Goal: Leave review/rating: Leave review/rating

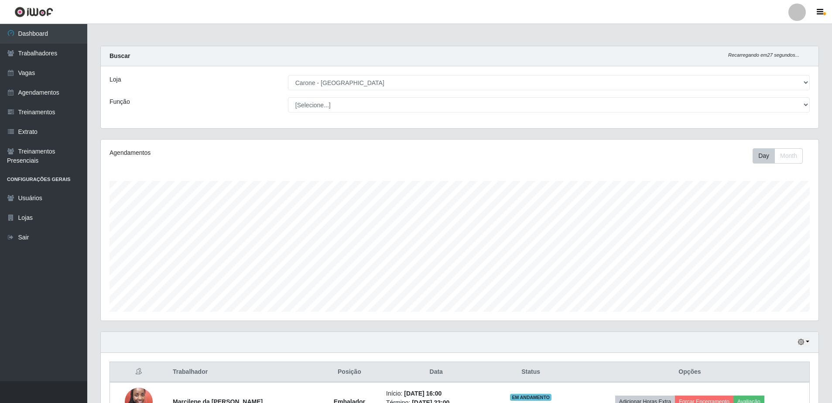
select select "505"
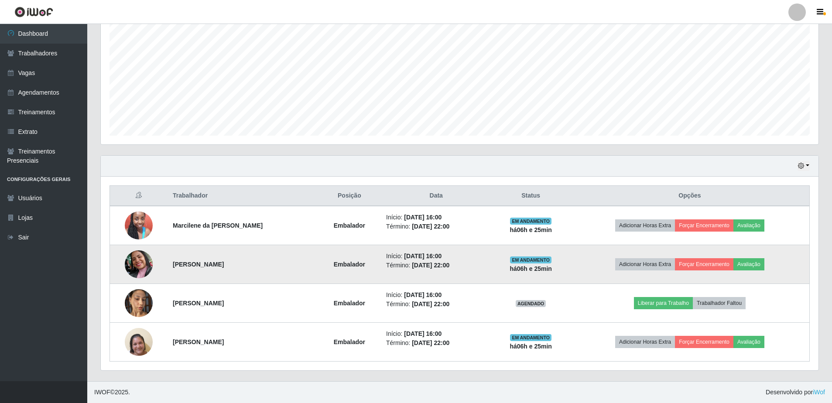
scroll to position [181, 717]
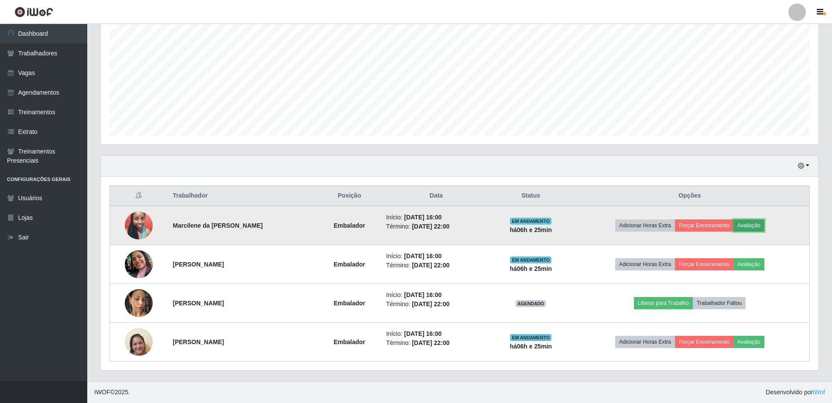
click at [743, 232] on button "Avaliação" at bounding box center [748, 225] width 31 height 12
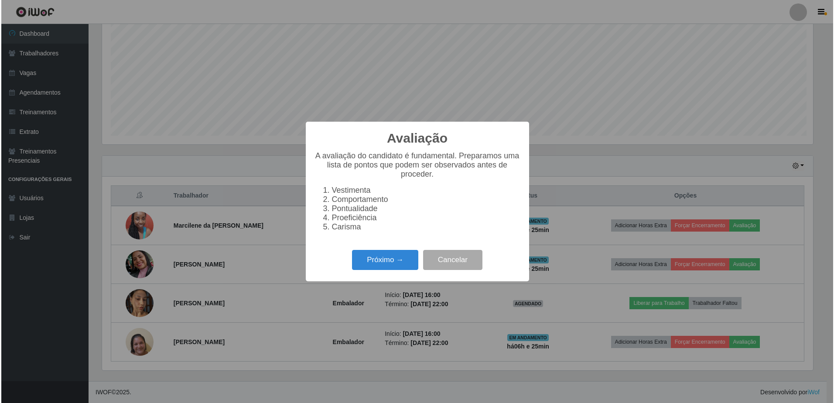
scroll to position [181, 713]
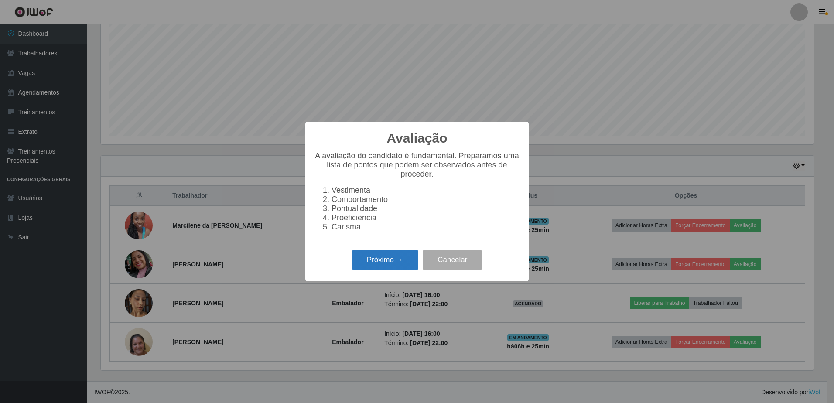
click at [403, 257] on button "Próximo →" at bounding box center [385, 260] width 66 height 20
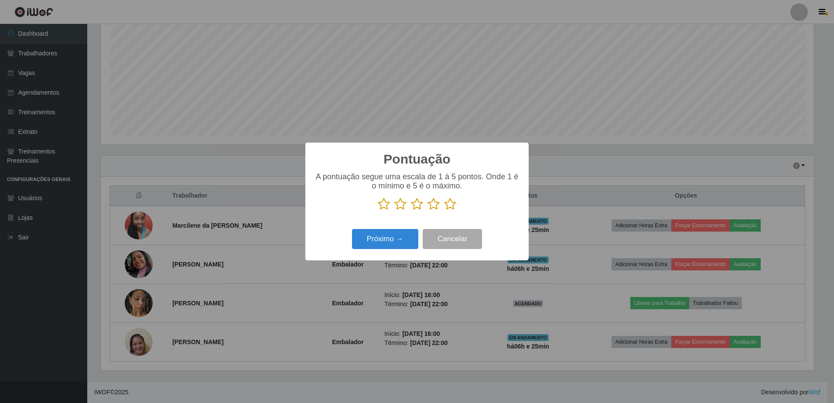
scroll to position [435856, 435324]
click at [449, 211] on icon at bounding box center [450, 204] width 12 height 13
click at [444, 211] on input "radio" at bounding box center [444, 211] width 0 height 0
click at [398, 236] on button "Próximo →" at bounding box center [385, 239] width 66 height 20
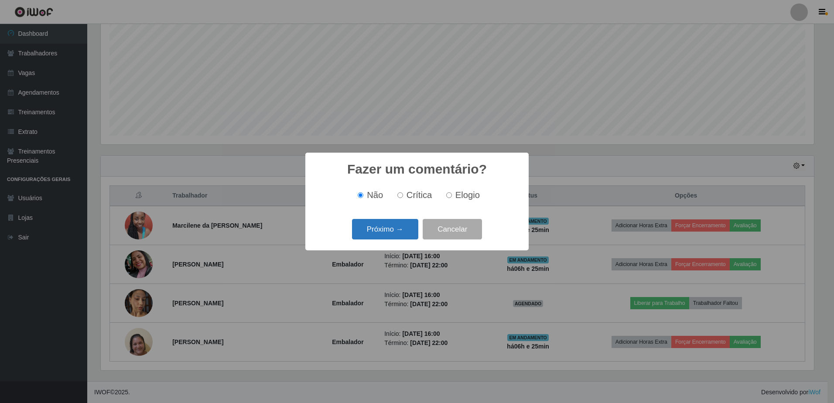
click at [396, 237] on button "Próximo →" at bounding box center [385, 229] width 66 height 20
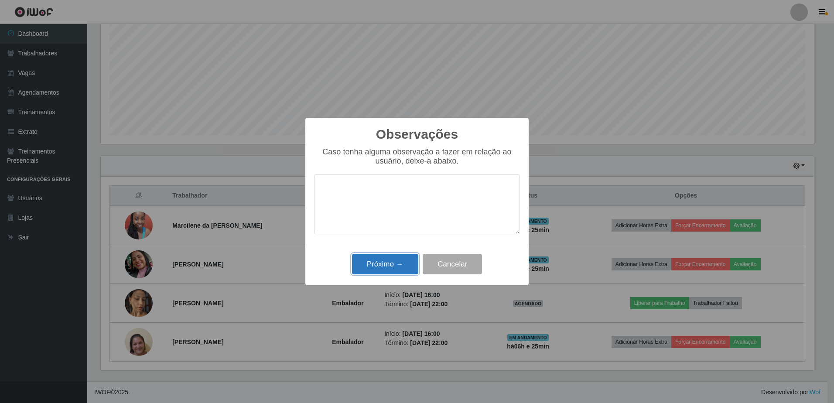
click at [397, 267] on button "Próximo →" at bounding box center [385, 264] width 66 height 20
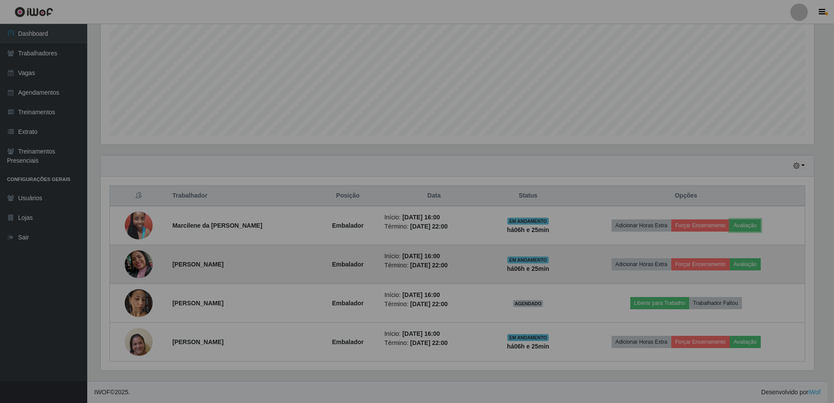
scroll to position [181, 717]
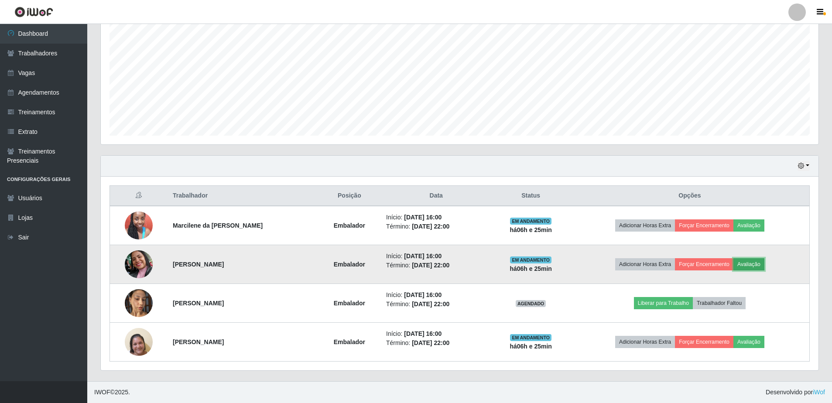
click at [762, 266] on button "Avaliação" at bounding box center [748, 264] width 31 height 12
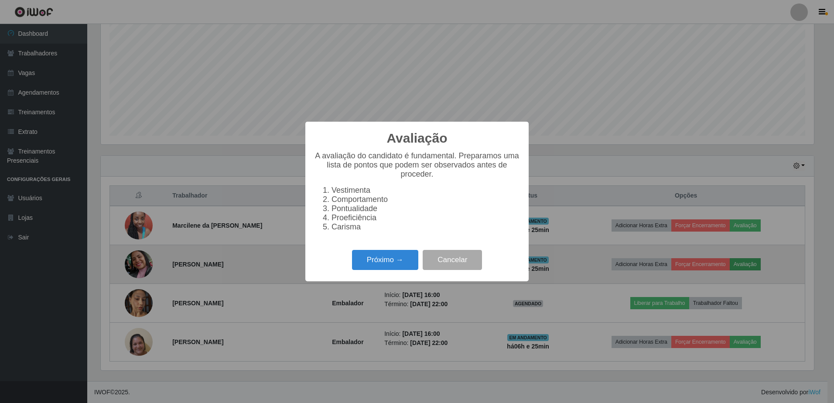
scroll to position [181, 713]
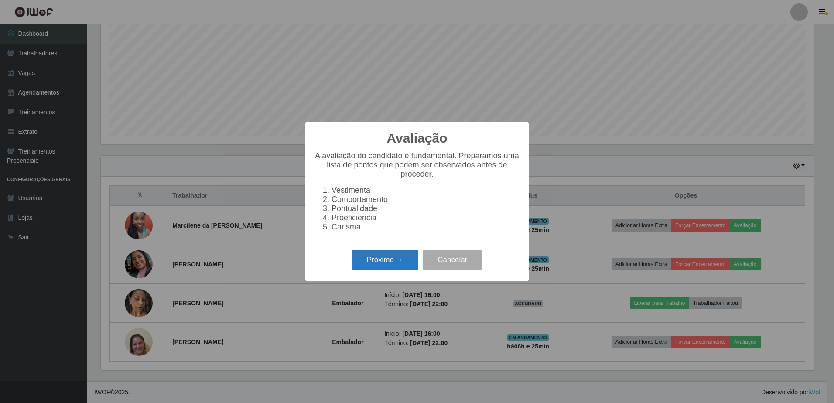
click at [393, 267] on button "Próximo →" at bounding box center [385, 260] width 66 height 20
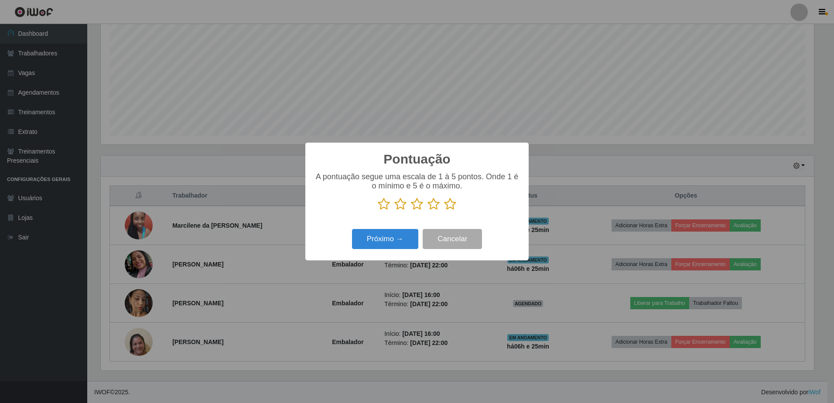
click at [452, 211] on icon at bounding box center [450, 204] width 12 height 13
click at [444, 211] on input "radio" at bounding box center [444, 211] width 0 height 0
click at [409, 228] on div "Próximo → Cancelar" at bounding box center [417, 238] width 206 height 25
click at [401, 239] on button "Próximo →" at bounding box center [385, 239] width 66 height 20
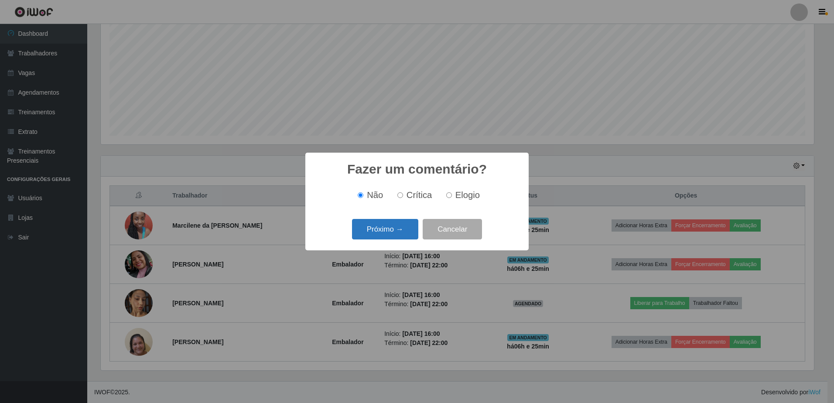
click at [394, 226] on button "Próximo →" at bounding box center [385, 229] width 66 height 20
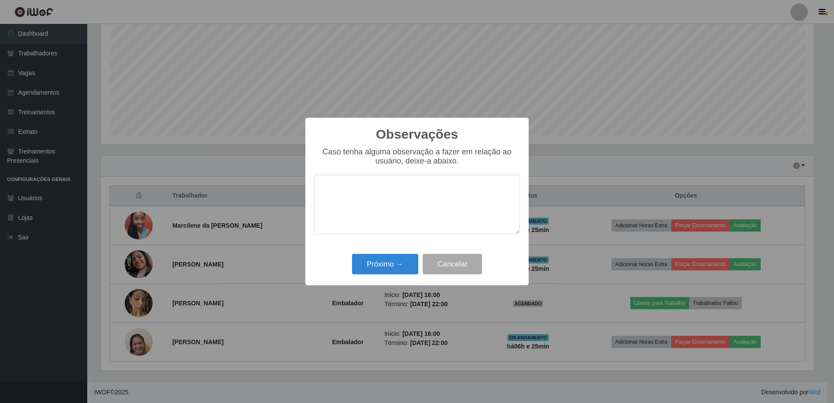
click at [404, 252] on div "Observações × Caso tenha alguma observação a fazer em relação ao usuário, deixe…" at bounding box center [416, 202] width 223 height 168
click at [399, 262] on button "Próximo →" at bounding box center [385, 264] width 66 height 20
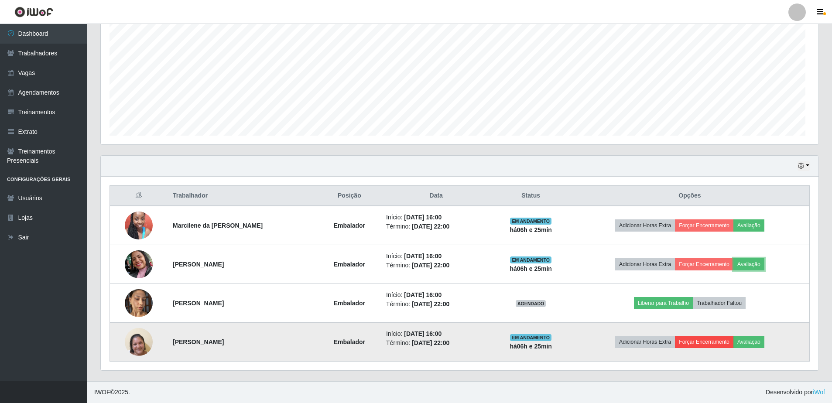
scroll to position [181, 717]
click at [746, 335] on td "Adicionar Horas Extra Forçar Encerramento Avaliação" at bounding box center [689, 342] width 239 height 39
click at [746, 337] on button "Avaliação" at bounding box center [748, 342] width 31 height 12
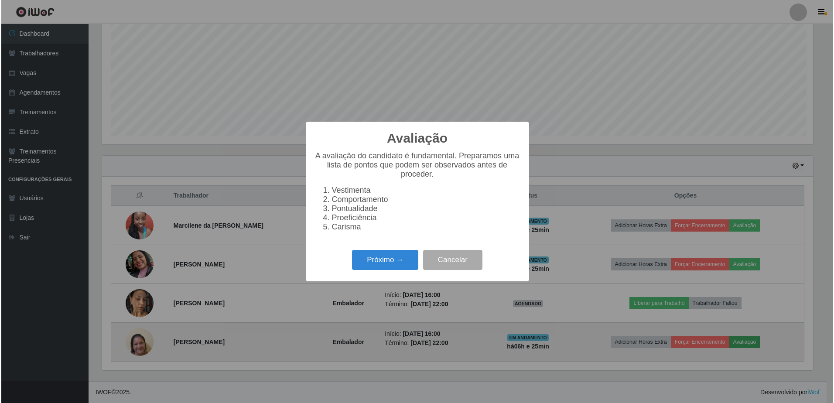
scroll to position [181, 713]
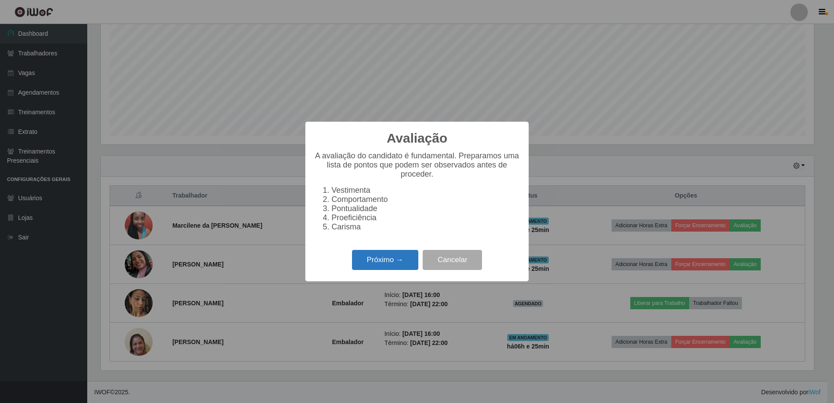
click at [379, 259] on button "Próximo →" at bounding box center [385, 260] width 66 height 20
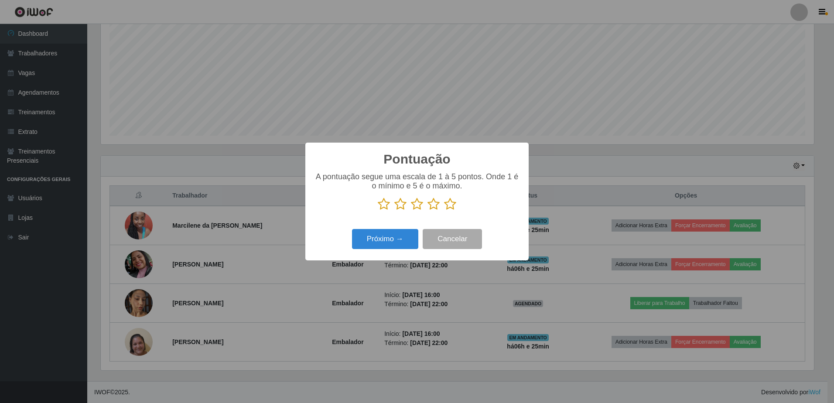
scroll to position [435856, 435324]
click at [450, 209] on icon at bounding box center [450, 204] width 12 height 13
click at [444, 211] on input "radio" at bounding box center [444, 211] width 0 height 0
click at [398, 246] on button "Próximo →" at bounding box center [385, 239] width 66 height 20
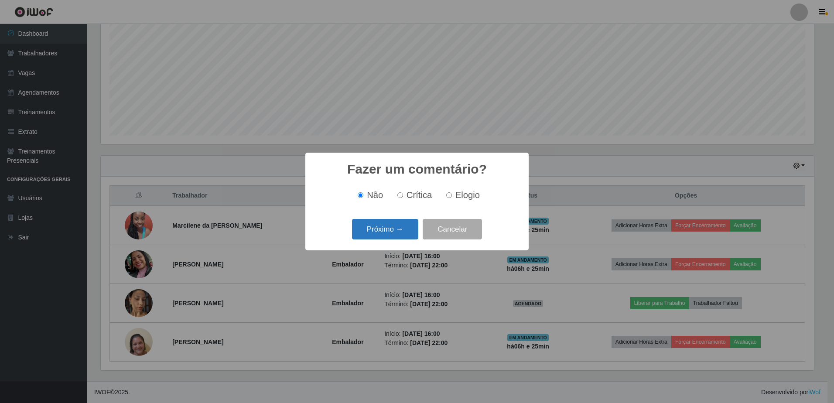
click at [401, 224] on button "Próximo →" at bounding box center [385, 229] width 66 height 20
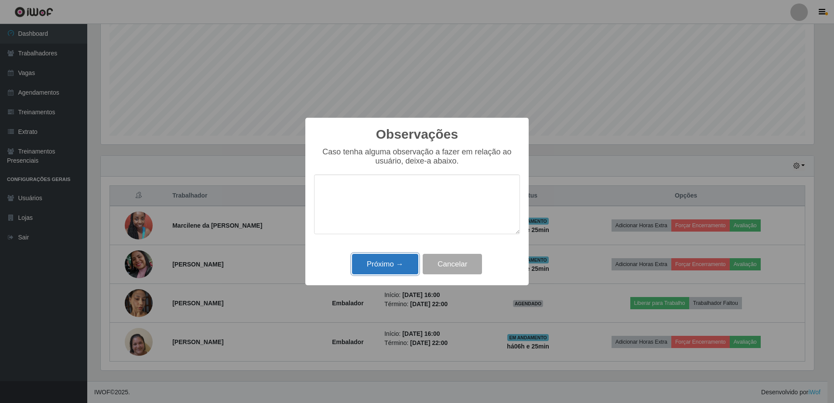
click at [398, 263] on button "Próximo →" at bounding box center [385, 264] width 66 height 20
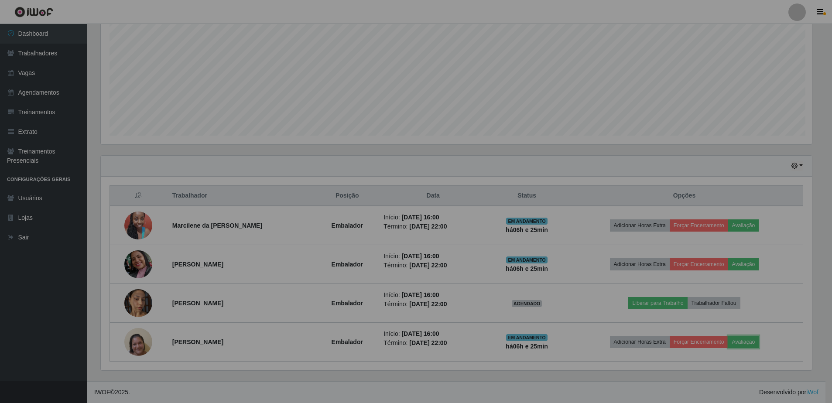
scroll to position [181, 717]
